Goal: Task Accomplishment & Management: Manage account settings

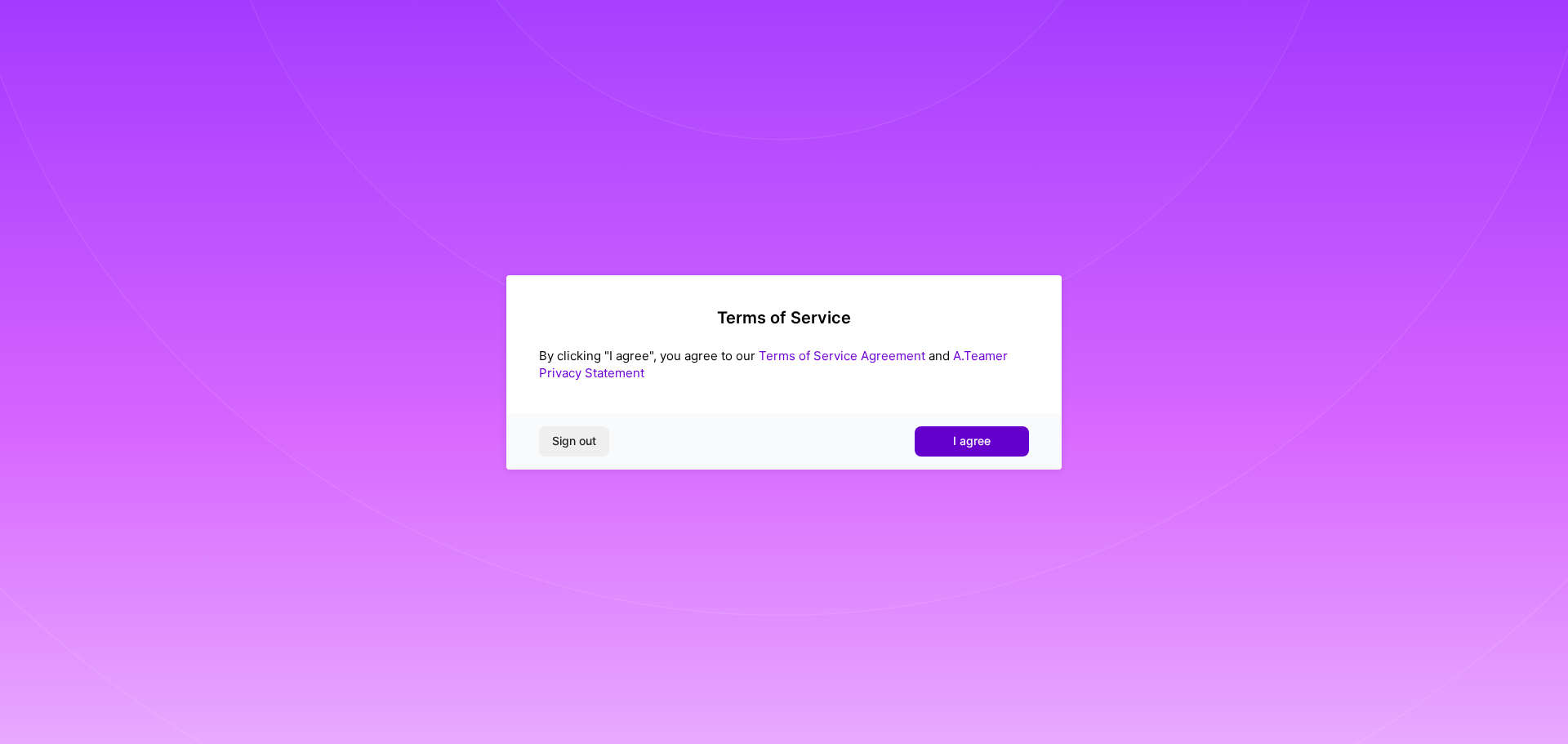
click at [966, 450] on span "I agree" at bounding box center [971, 441] width 38 height 17
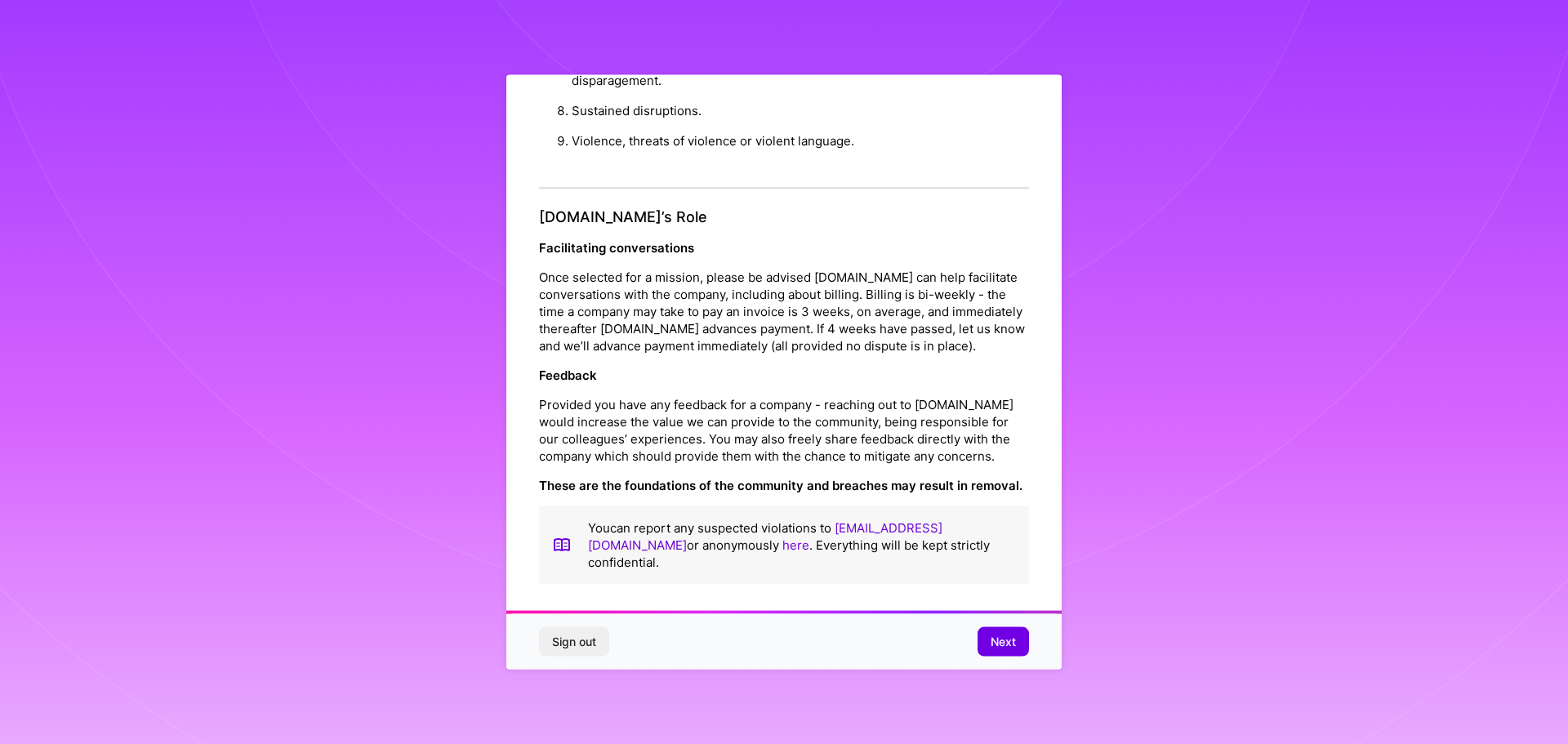
scroll to position [1770, 0]
click at [1017, 641] on button "Next" at bounding box center [1004, 642] width 51 height 29
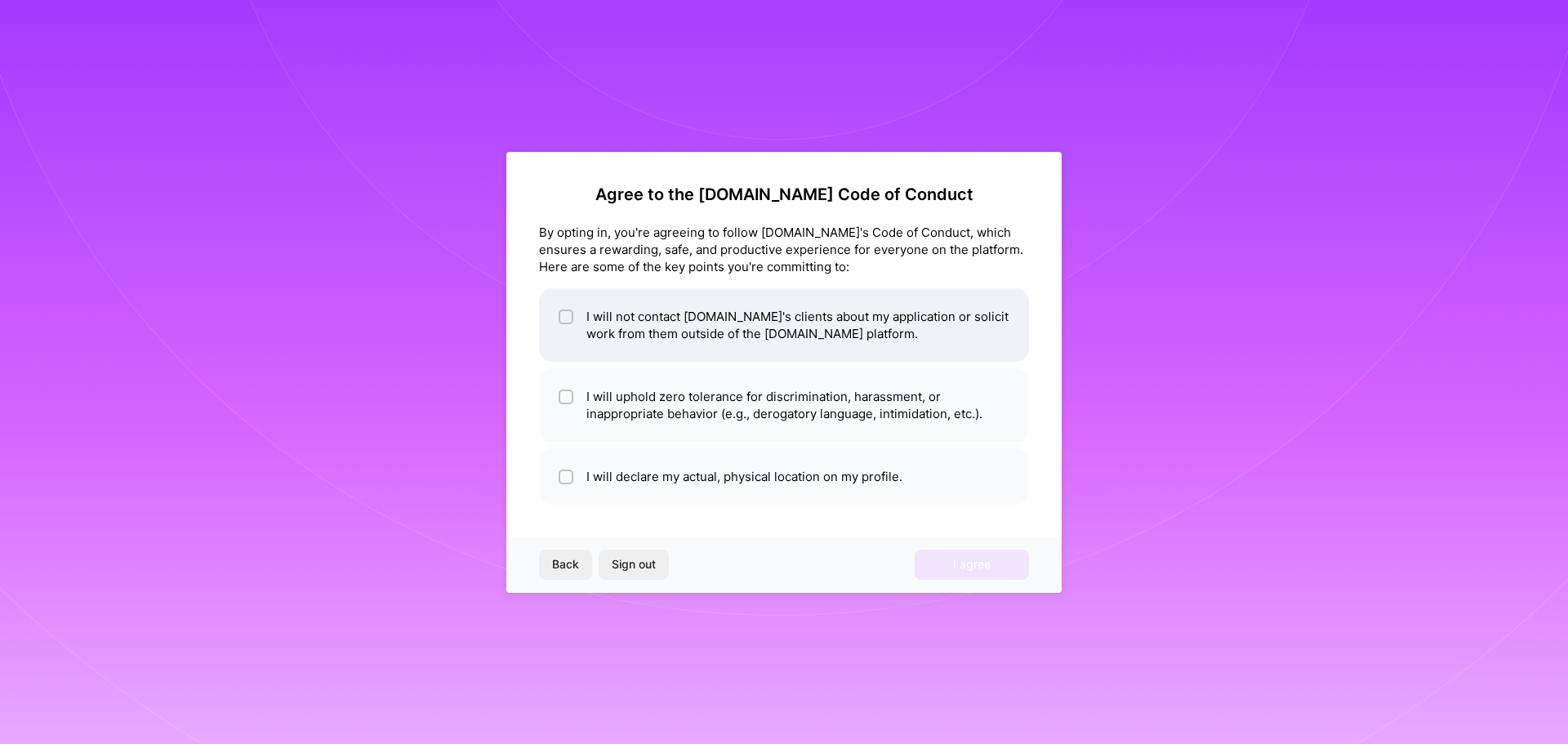
click at [572, 310] on div at bounding box center [566, 317] width 15 height 15
checkbox input "true"
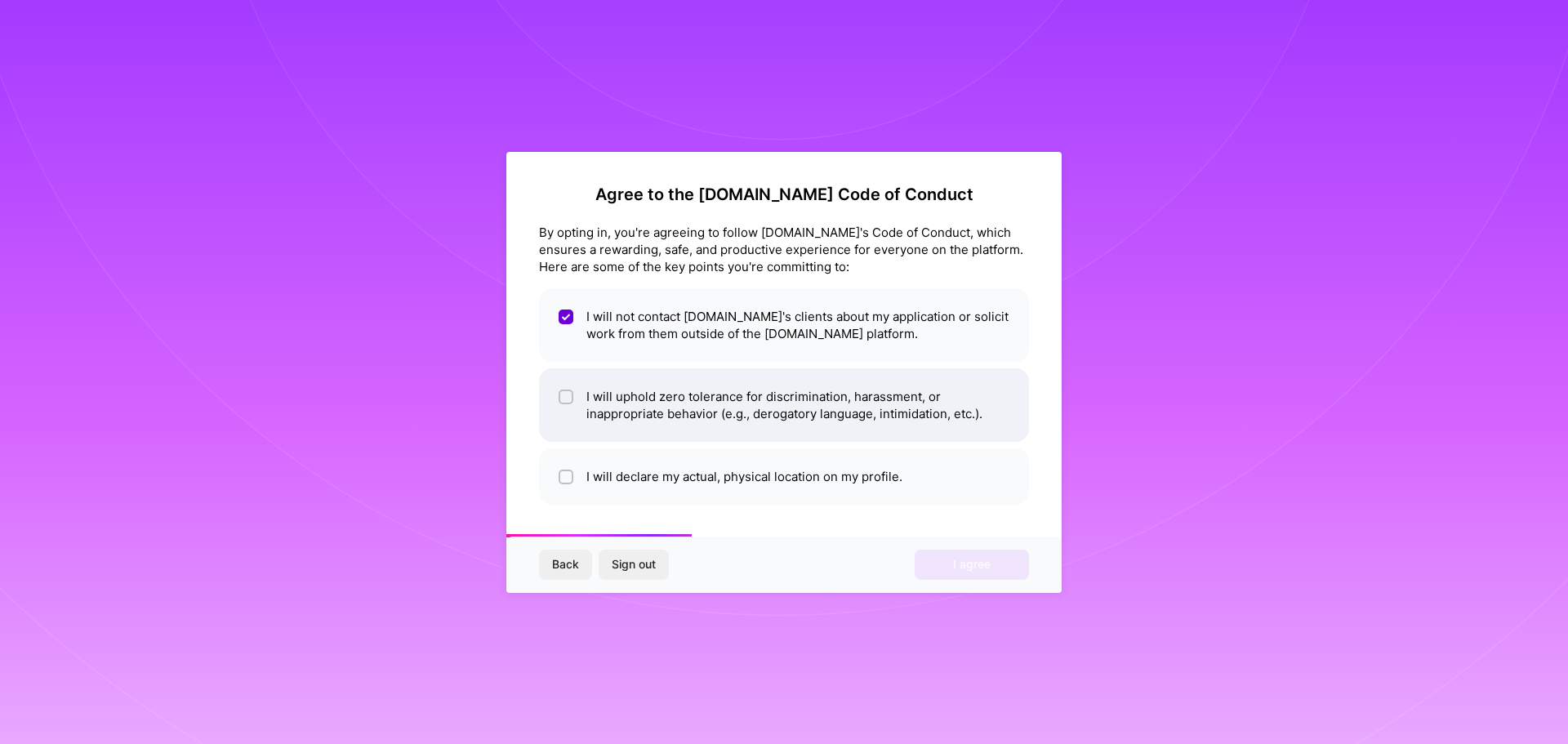
click at [830, 407] on li "I will uphold zero tolerance for discrimination, harassment, or inappropriate b…" at bounding box center [783, 406] width 490 height 74
checkbox input "true"
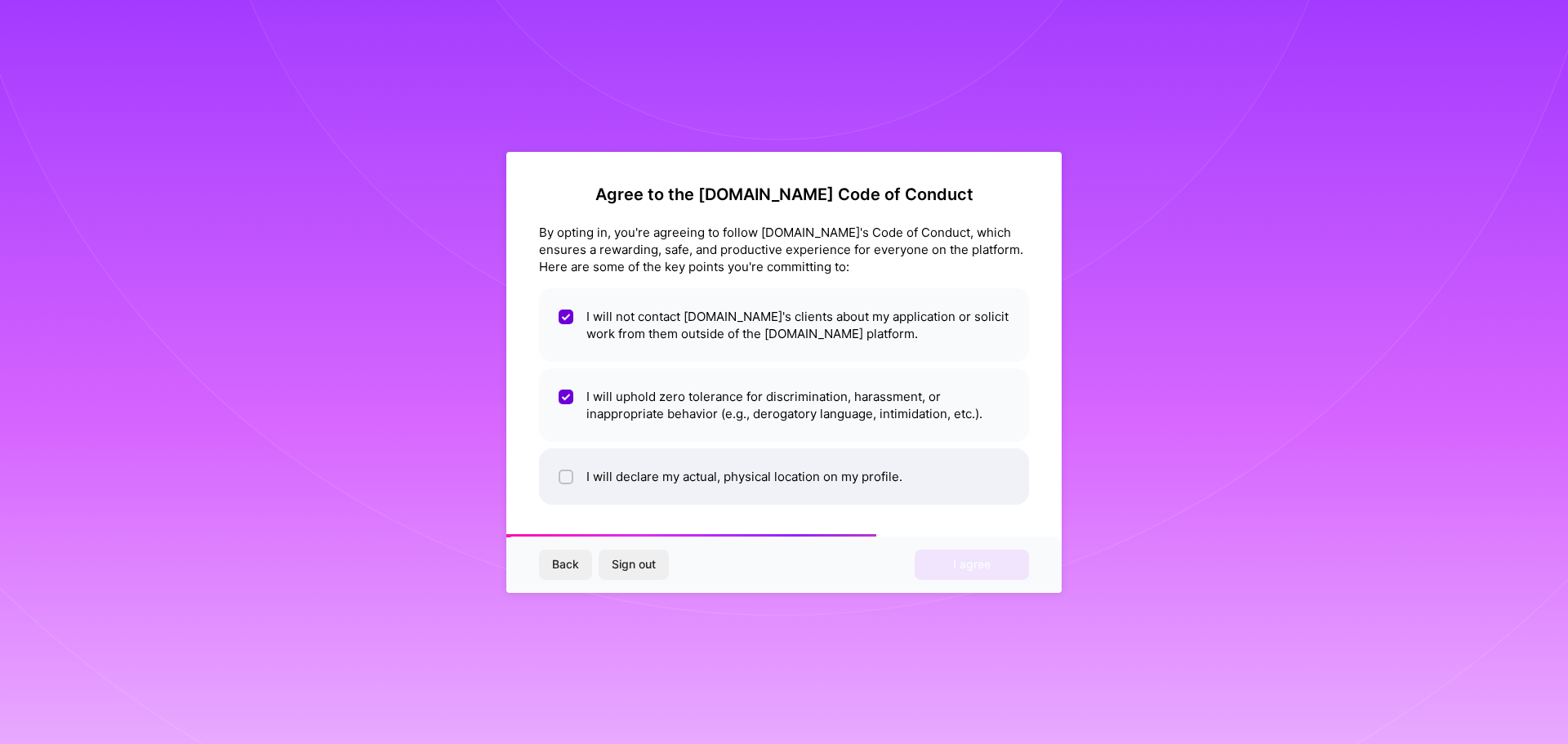
click at [805, 471] on li "I will declare my actual, physical location on my profile." at bounding box center [783, 476] width 490 height 56
checkbox input "true"
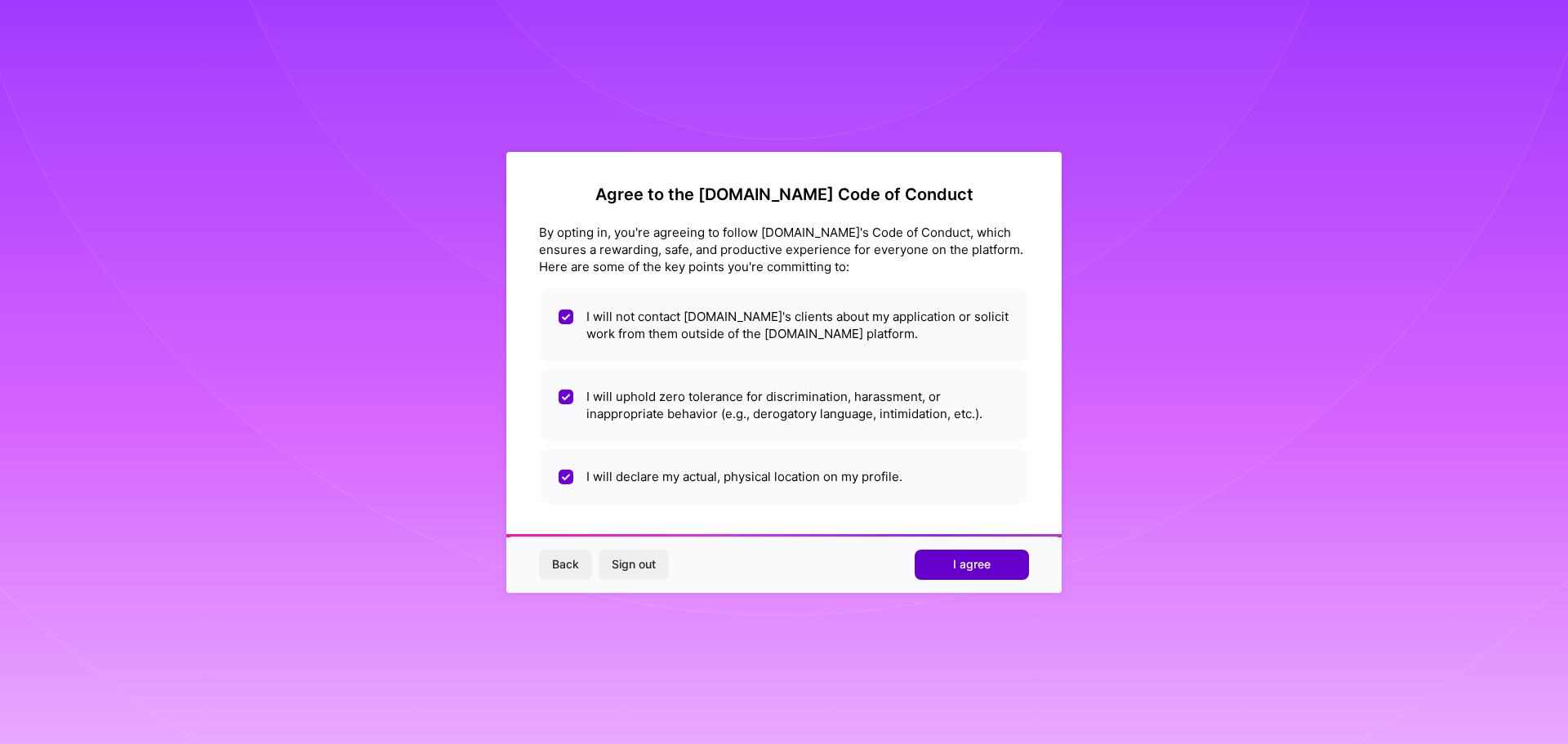
click at [951, 567] on button "I agree" at bounding box center [971, 565] width 114 height 29
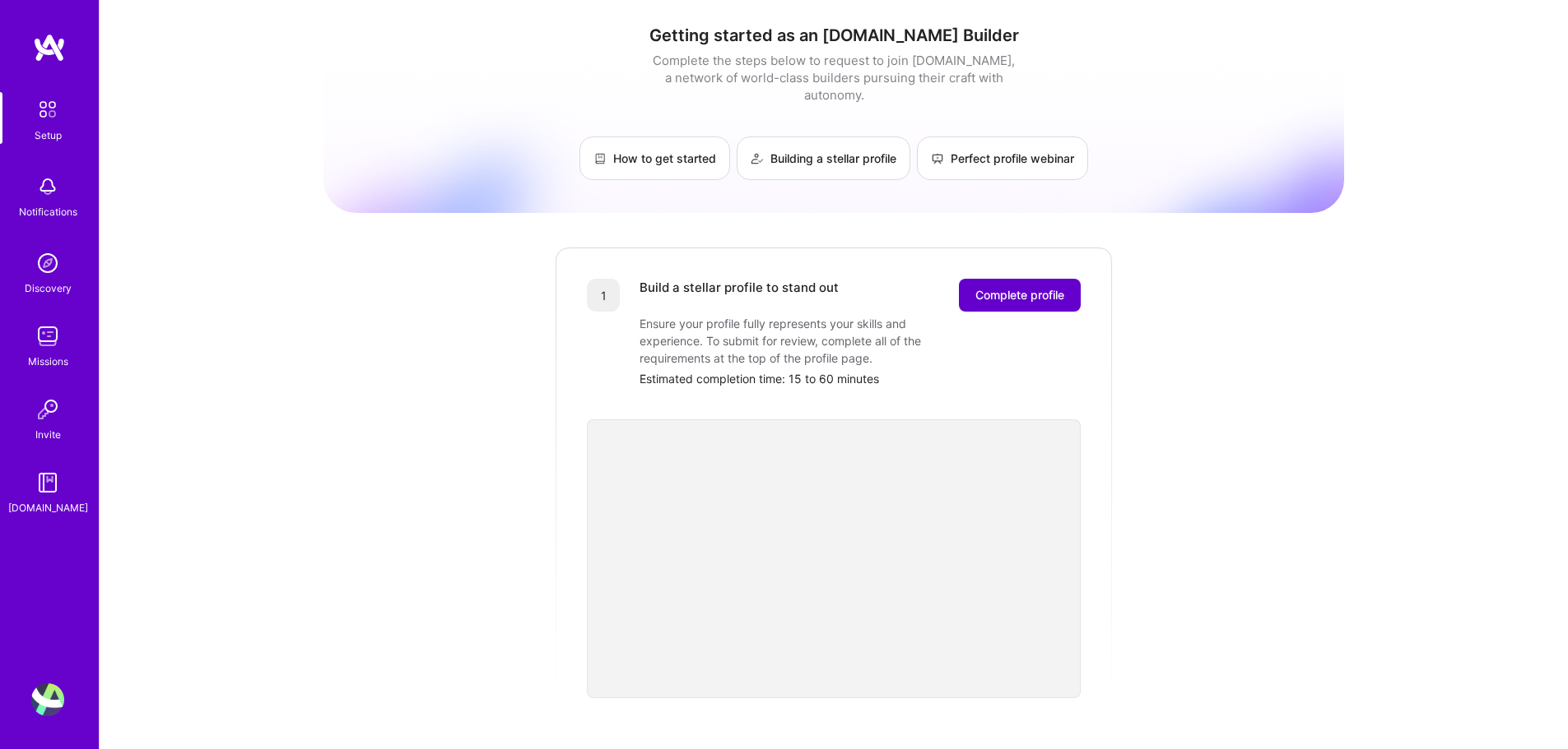
click at [1022, 287] on span "Complete profile" at bounding box center [1020, 295] width 89 height 17
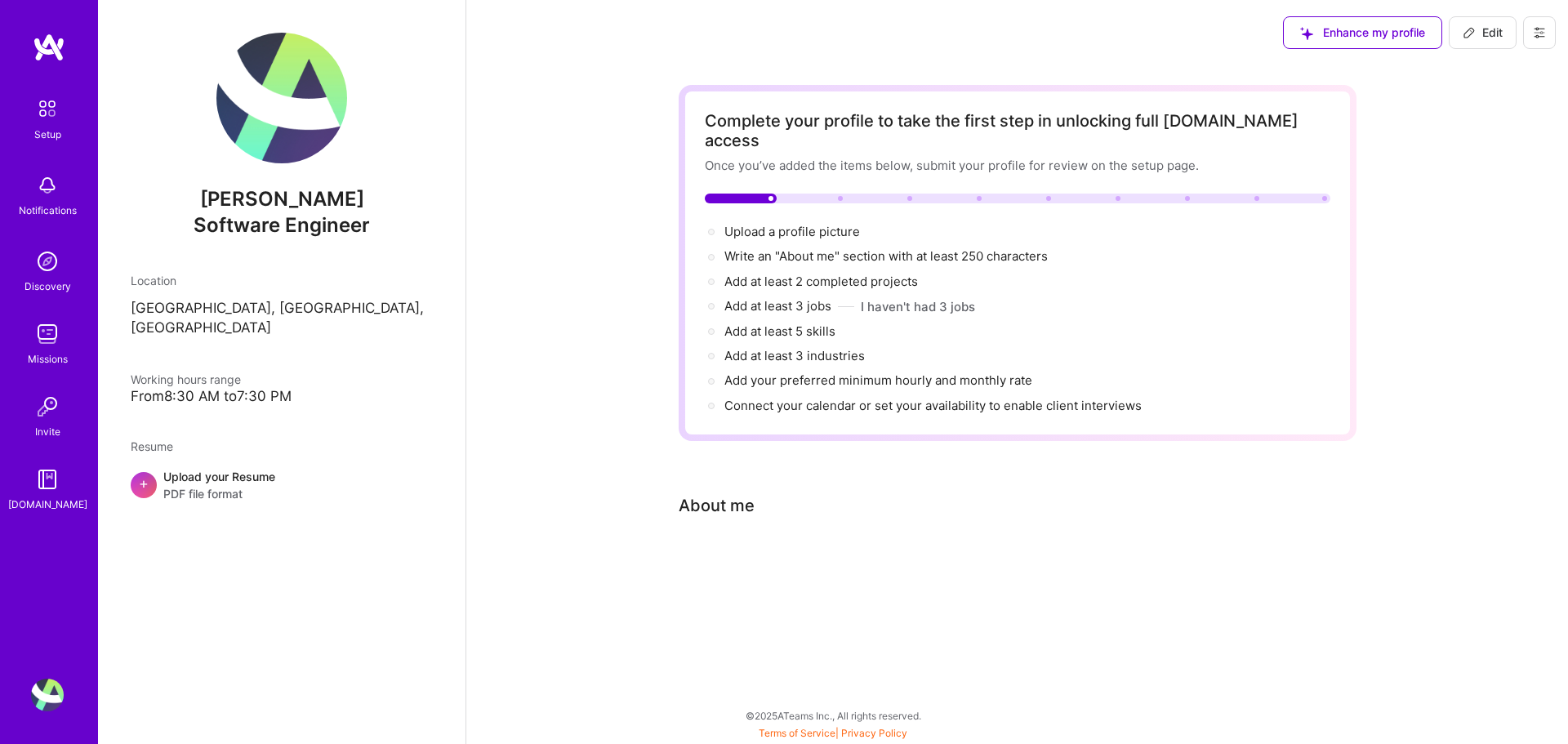
click at [540, 373] on div "Complete your profile to take the first step in unlocking full [DOMAIN_NAME] ac…" at bounding box center [1017, 353] width 1102 height 577
click at [1536, 33] on icon at bounding box center [1540, 33] width 10 height 3
click at [1480, 67] on button "Settings" at bounding box center [1494, 69] width 122 height 41
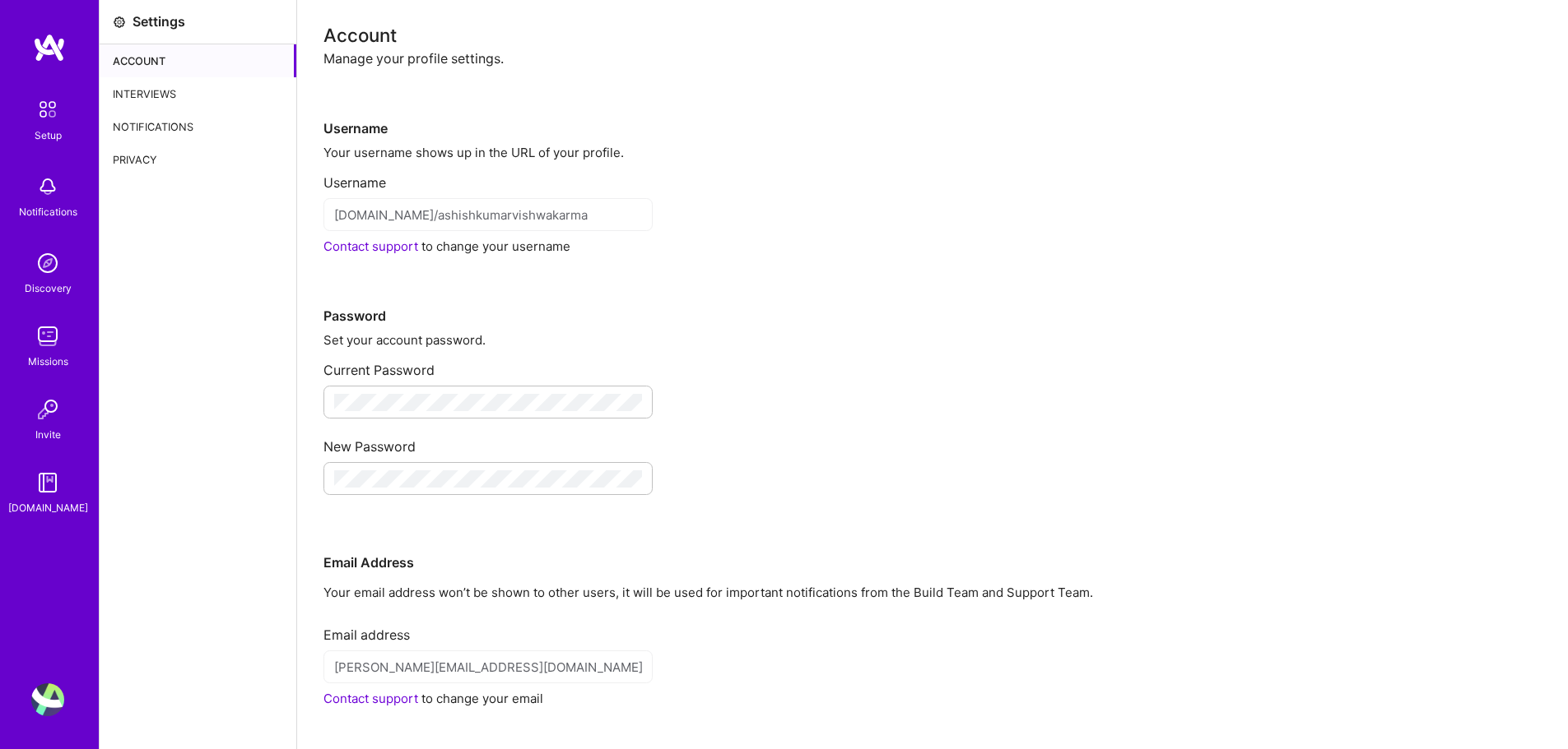
click at [871, 242] on div "Contact support to change your username" at bounding box center [932, 246] width 1218 height 18
click at [160, 498] on div "Settings Account Interviews Notifications Privacy" at bounding box center [198, 422] width 197 height 845
click at [35, 705] on img at bounding box center [48, 700] width 33 height 33
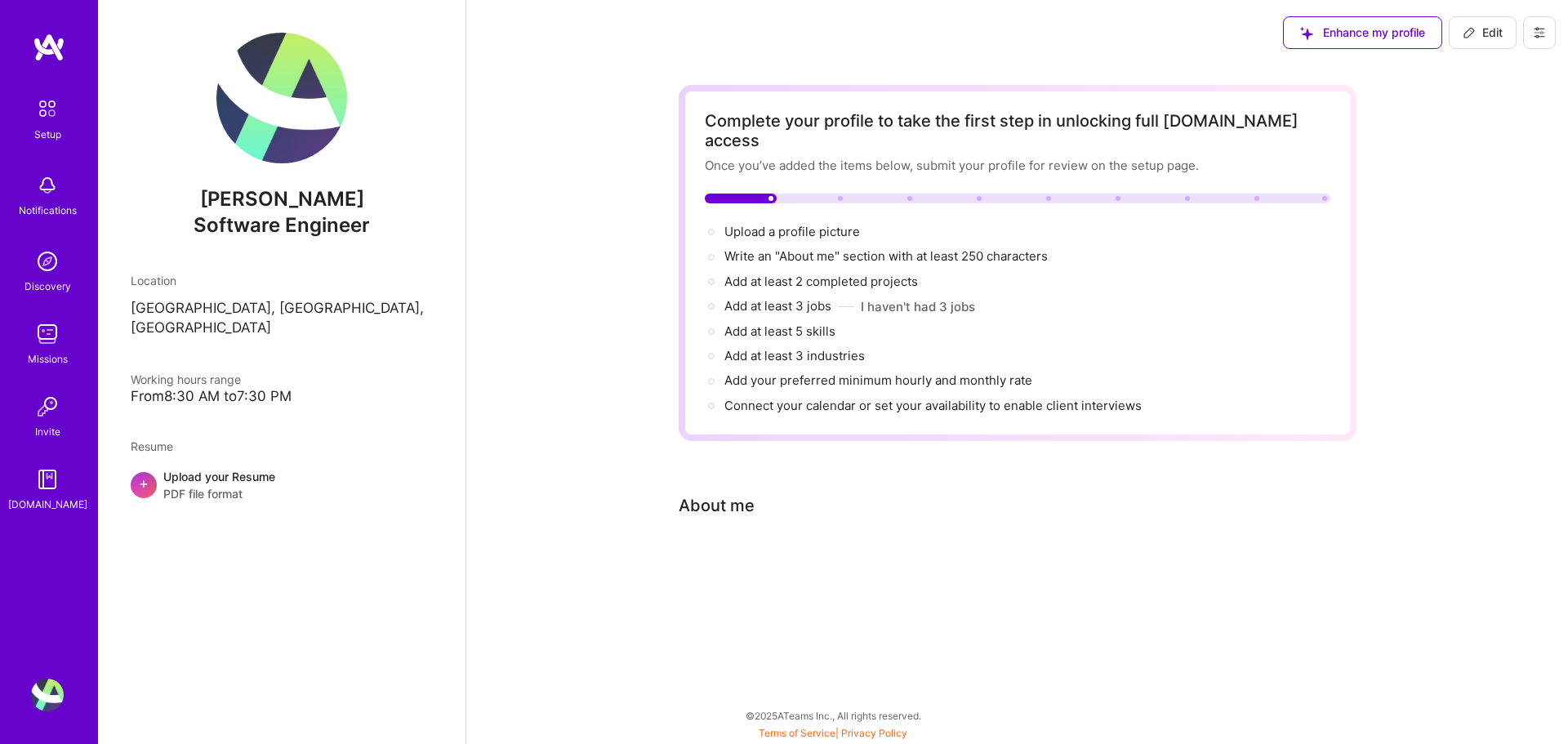
click at [264, 604] on div "[PERSON_NAME] Software Engineer Location [GEOGRAPHIC_DATA], [GEOGRAPHIC_DATA], …" at bounding box center [282, 372] width 368 height 744
click at [621, 582] on div "Complete your profile to take the first step in unlocking full [DOMAIN_NAME] ac…" at bounding box center [1017, 353] width 1102 height 577
click at [1535, 32] on icon at bounding box center [1540, 32] width 13 height 13
click at [1504, 147] on button "Log Out" at bounding box center [1494, 153] width 122 height 41
